Goal: Navigation & Orientation: Find specific page/section

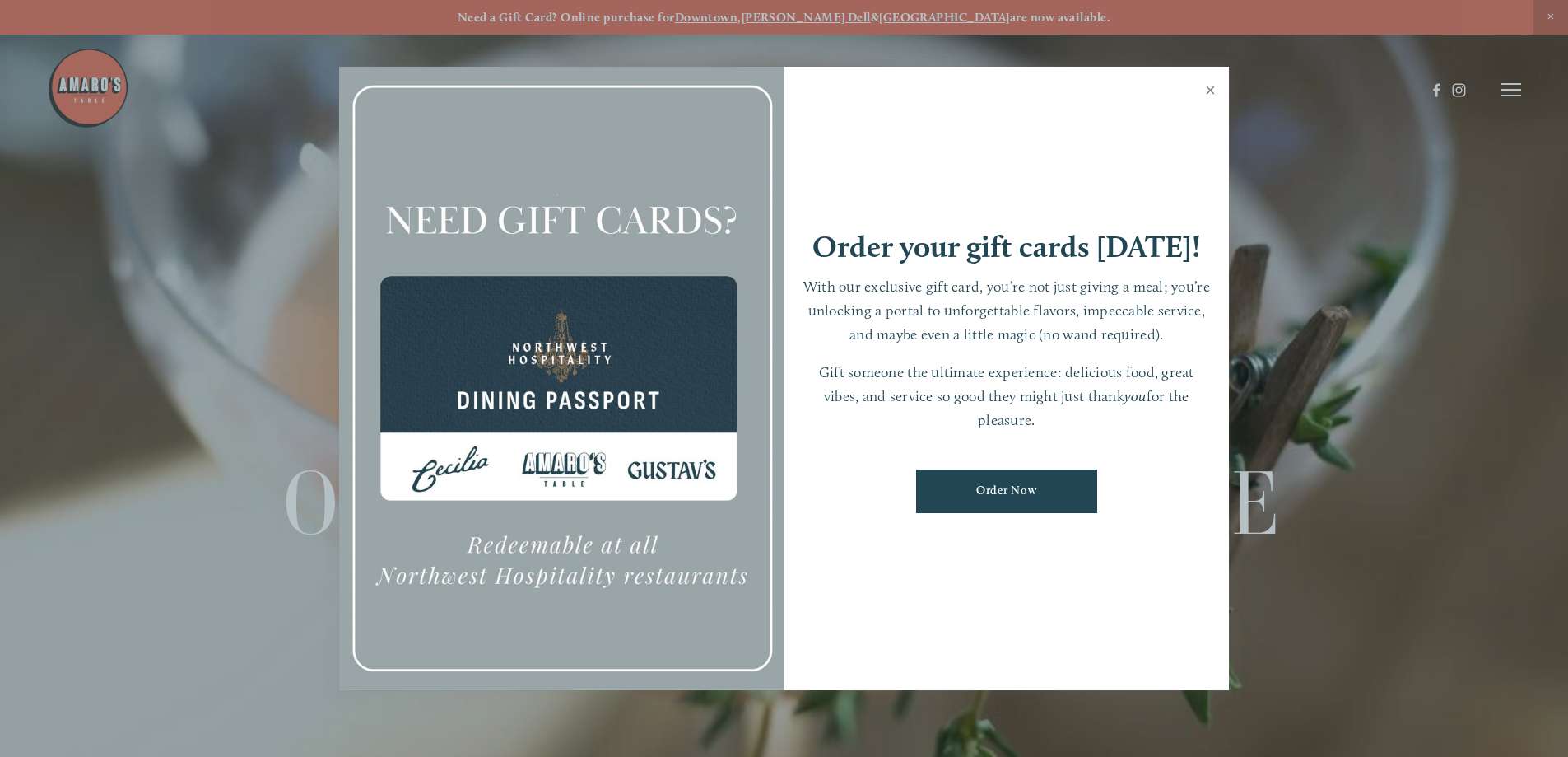
click at [1210, 94] on link "Close" at bounding box center [1210, 92] width 32 height 46
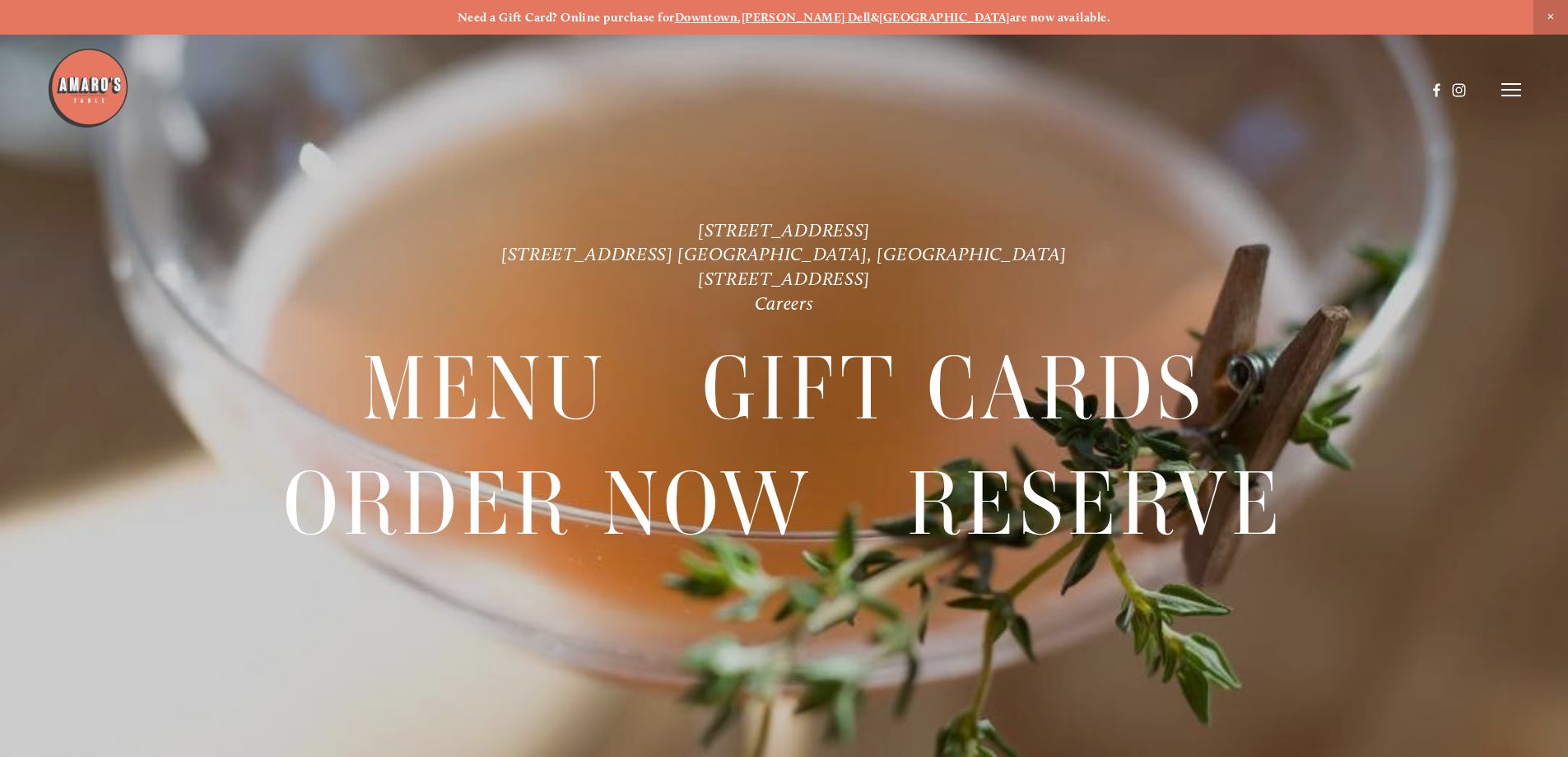
click at [1512, 90] on line at bounding box center [1511, 90] width 19 height 0
click at [1161, 86] on span "Menu" at bounding box center [1166, 89] width 34 height 16
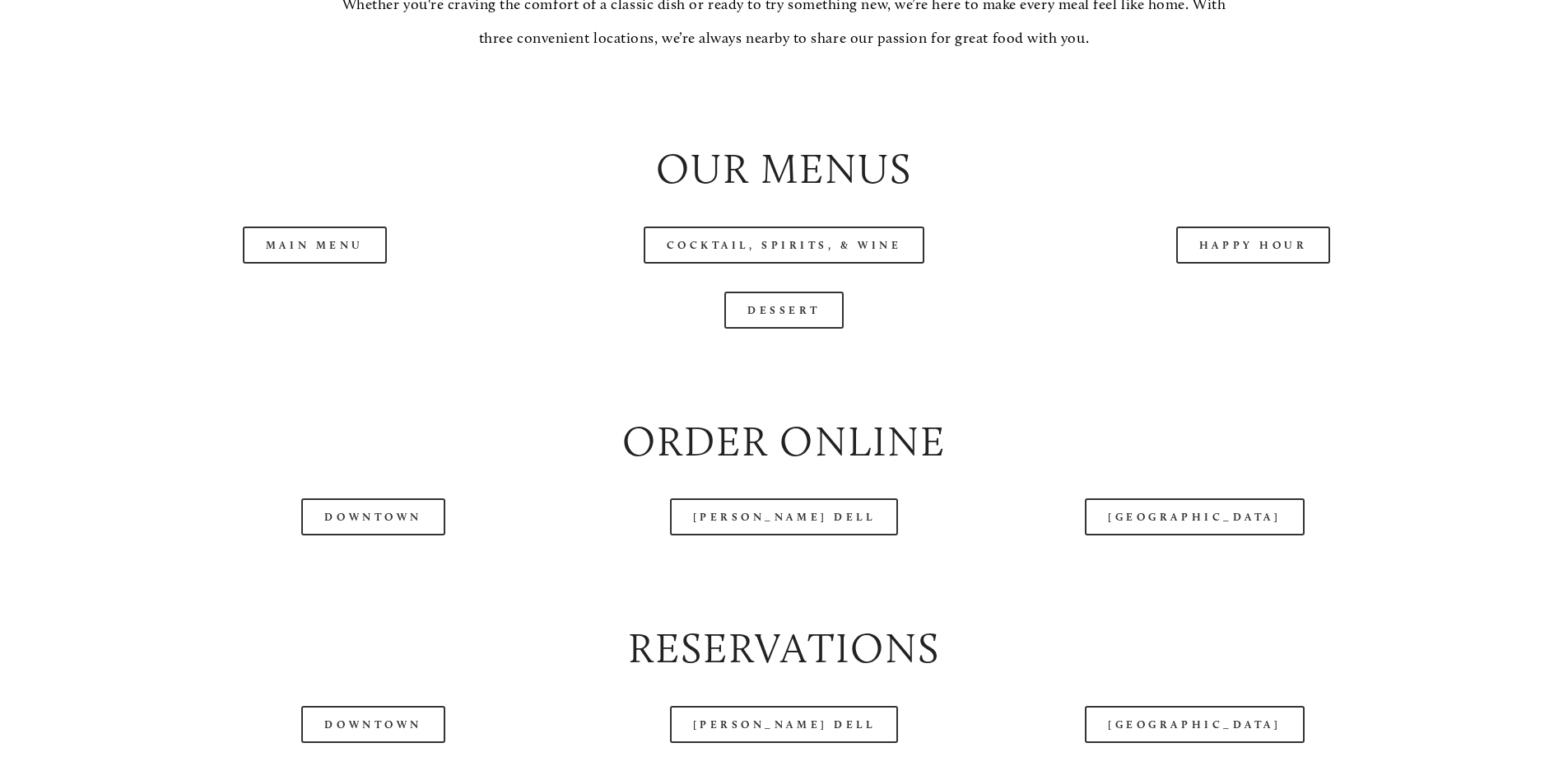
scroll to position [1811, 0]
